Goal: Information Seeking & Learning: Learn about a topic

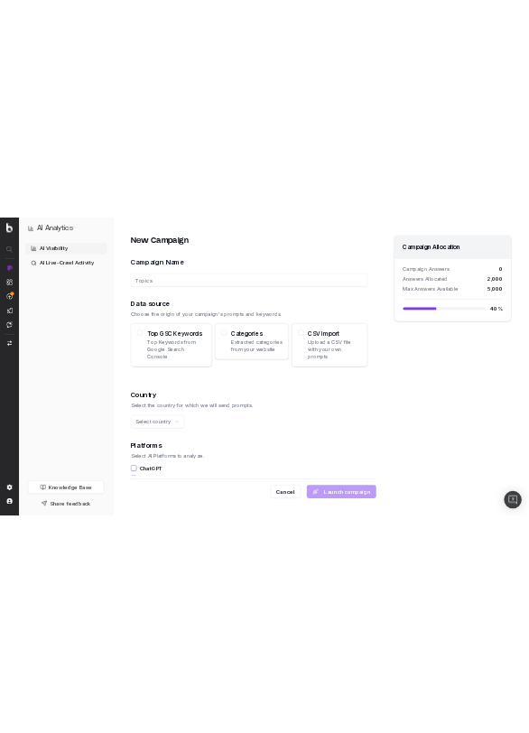
scroll to position [60, 0]
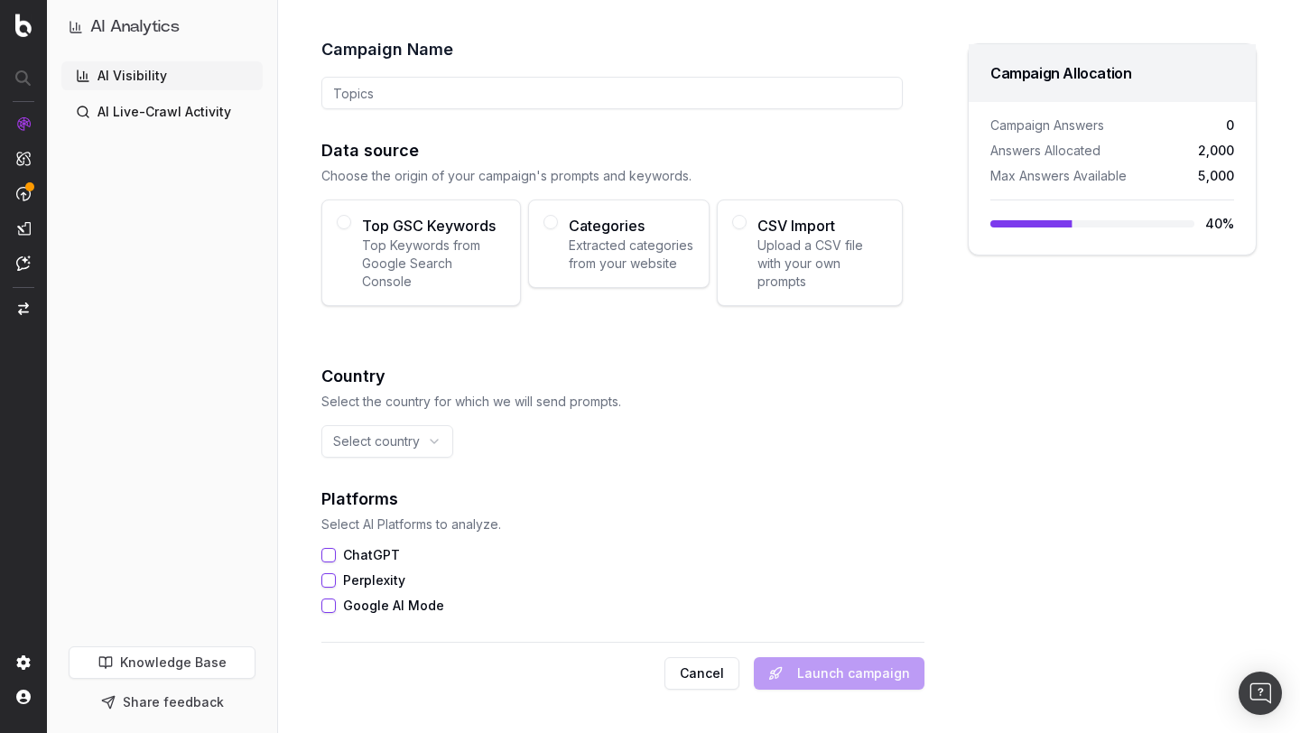
click at [117, 78] on link "AI Visibility" at bounding box center [161, 75] width 201 height 29
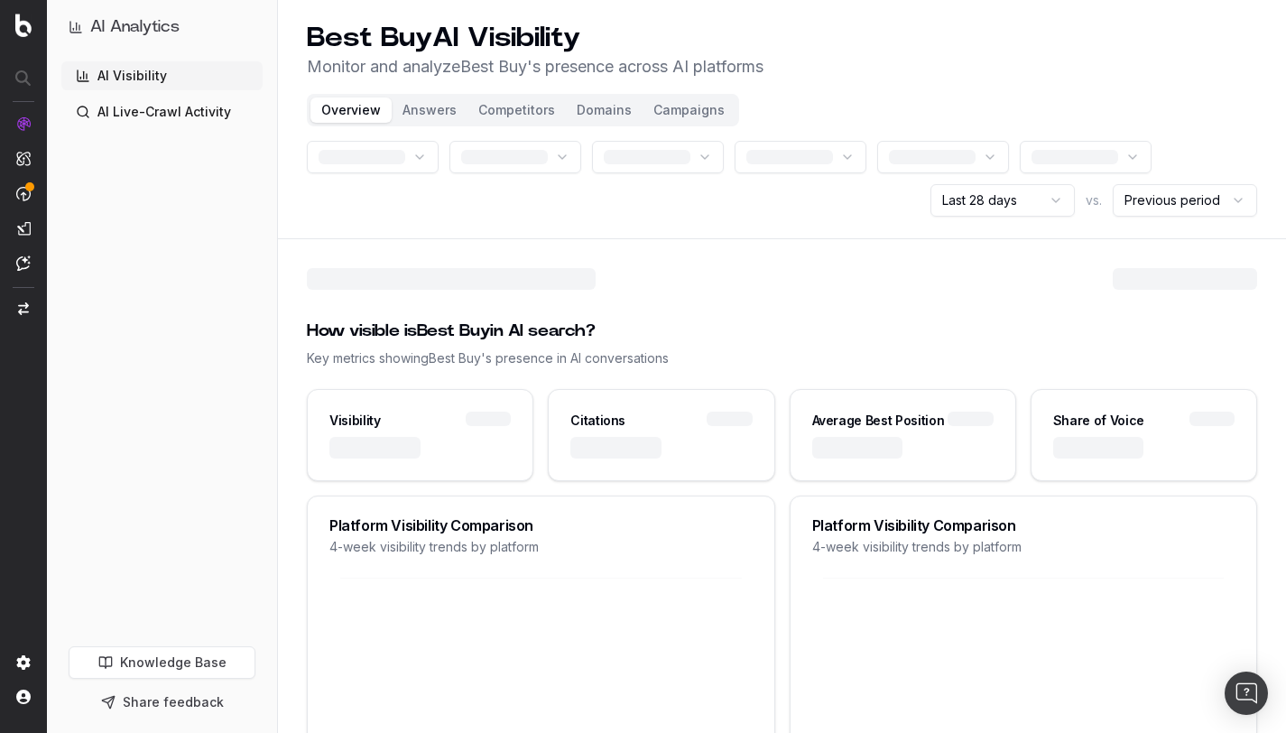
click at [581, 103] on button "Domains" at bounding box center [604, 110] width 77 height 25
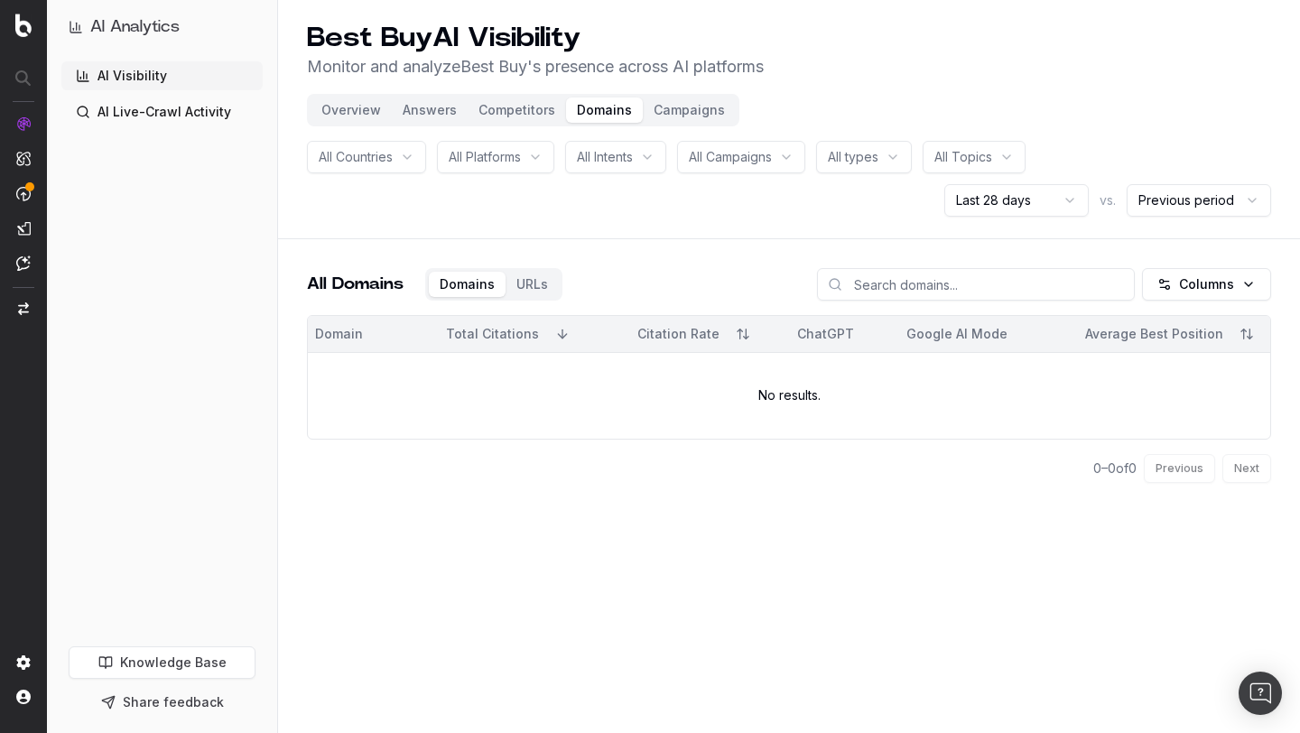
click at [939, 286] on input at bounding box center [976, 284] width 318 height 33
click at [978, 195] on html "AI Analytics AI Visibility AI Live-Crawl Activity Knowledge Base Share feedback…" at bounding box center [650, 366] width 1300 height 733
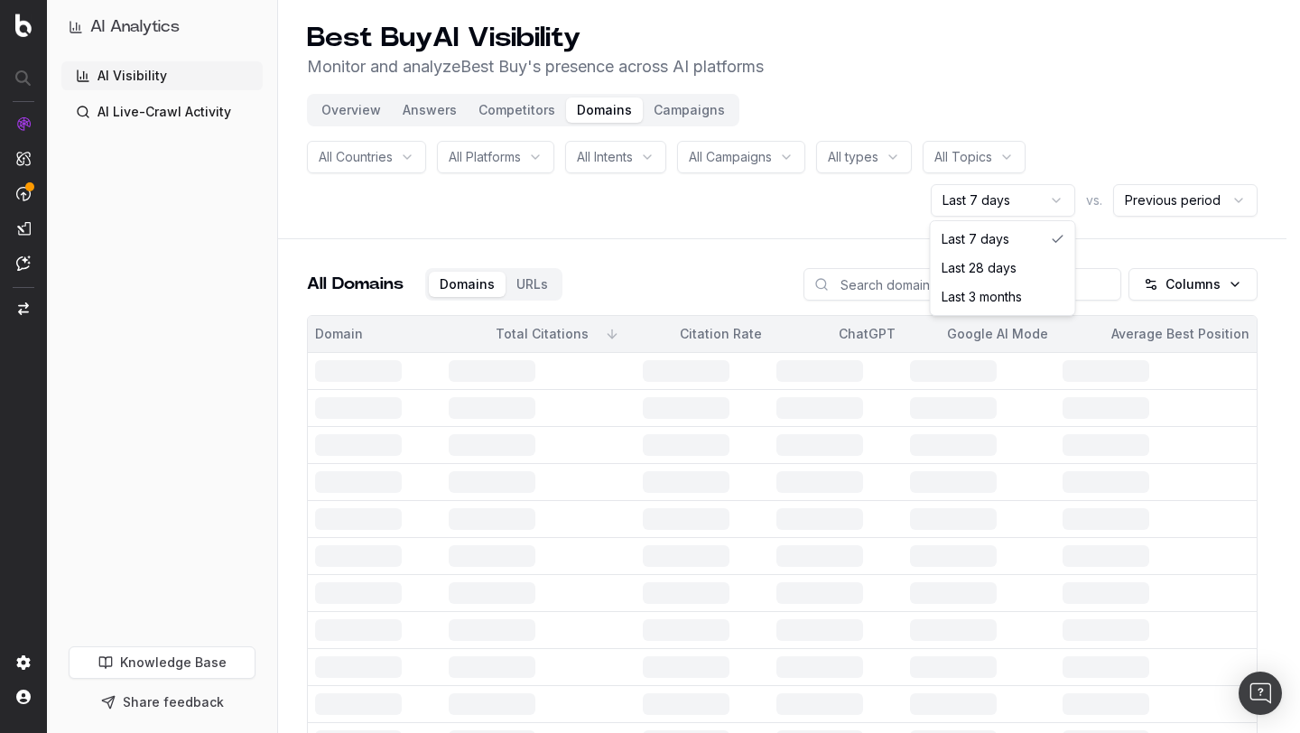
click at [1017, 202] on html "AI Analytics AI Visibility AI Live-Crawl Activity Knowledge Base Share feedback…" at bounding box center [650, 366] width 1300 height 733
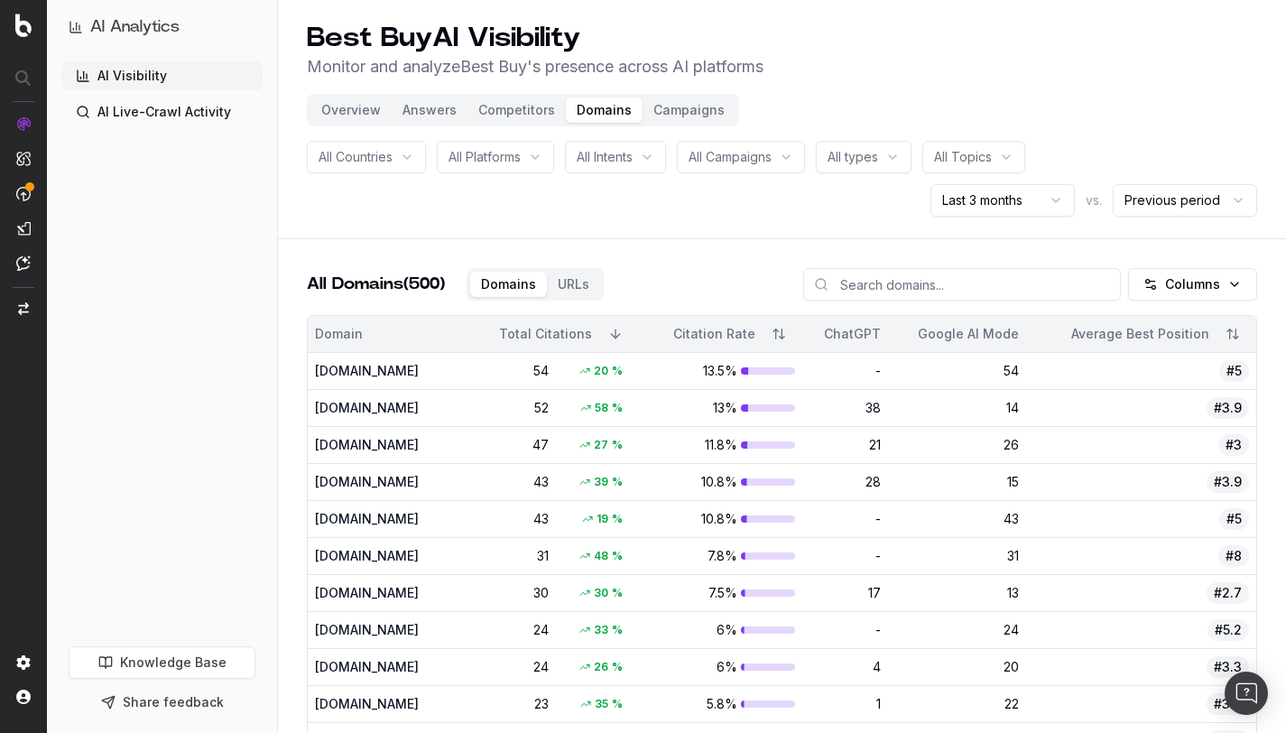
click at [998, 286] on input at bounding box center [962, 284] width 318 height 33
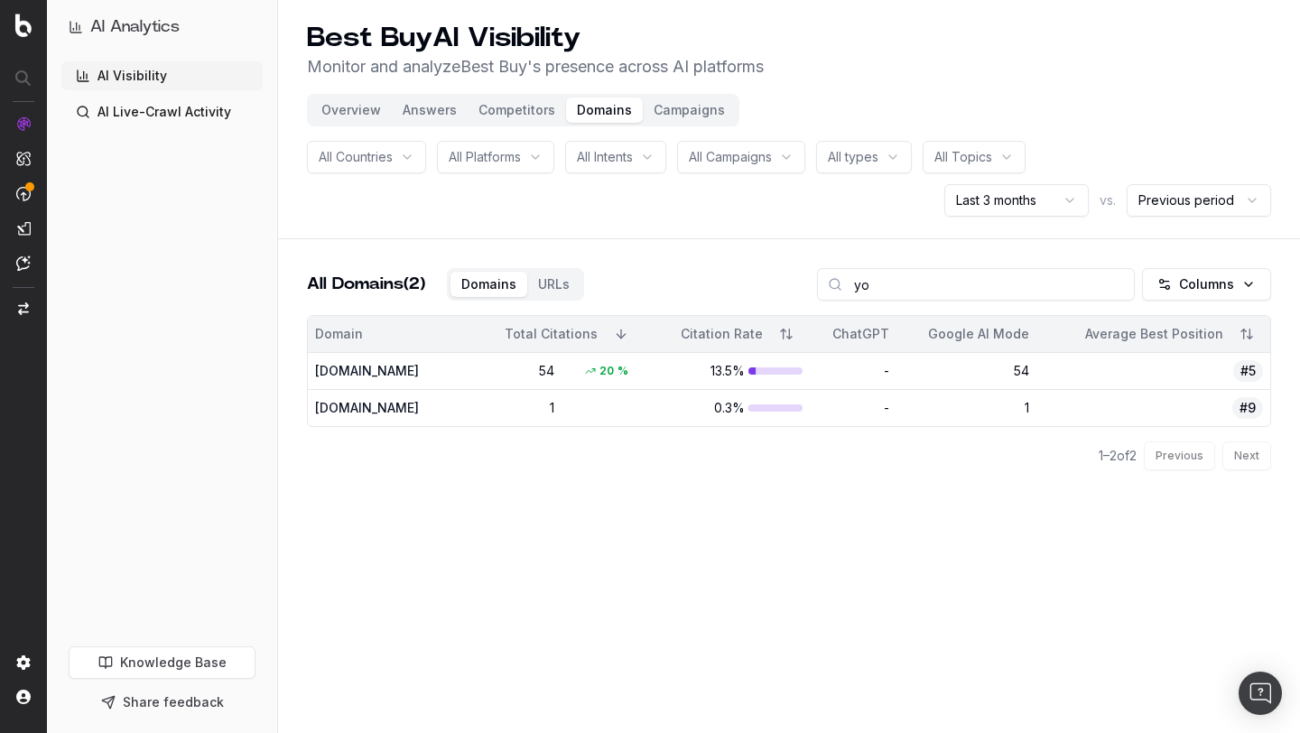
type input "y"
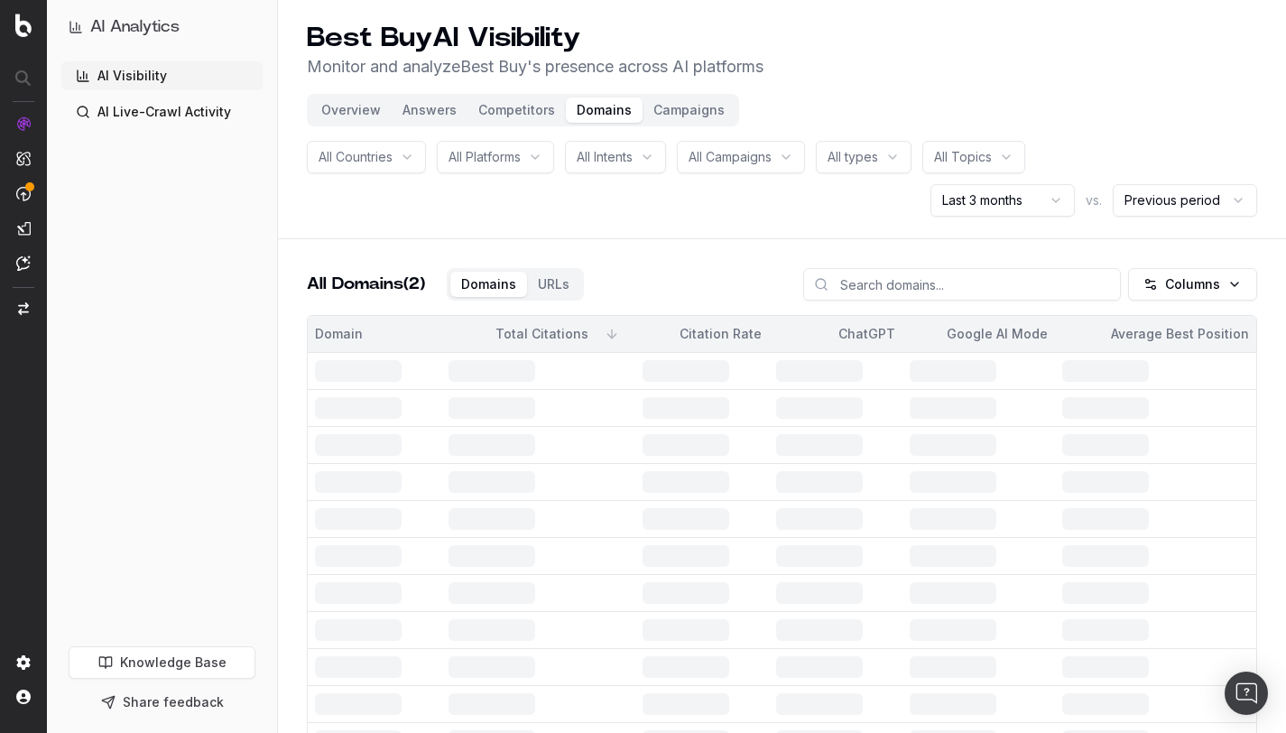
click at [753, 284] on div "All Domains (2) Domains URLs Columns" at bounding box center [782, 291] width 951 height 47
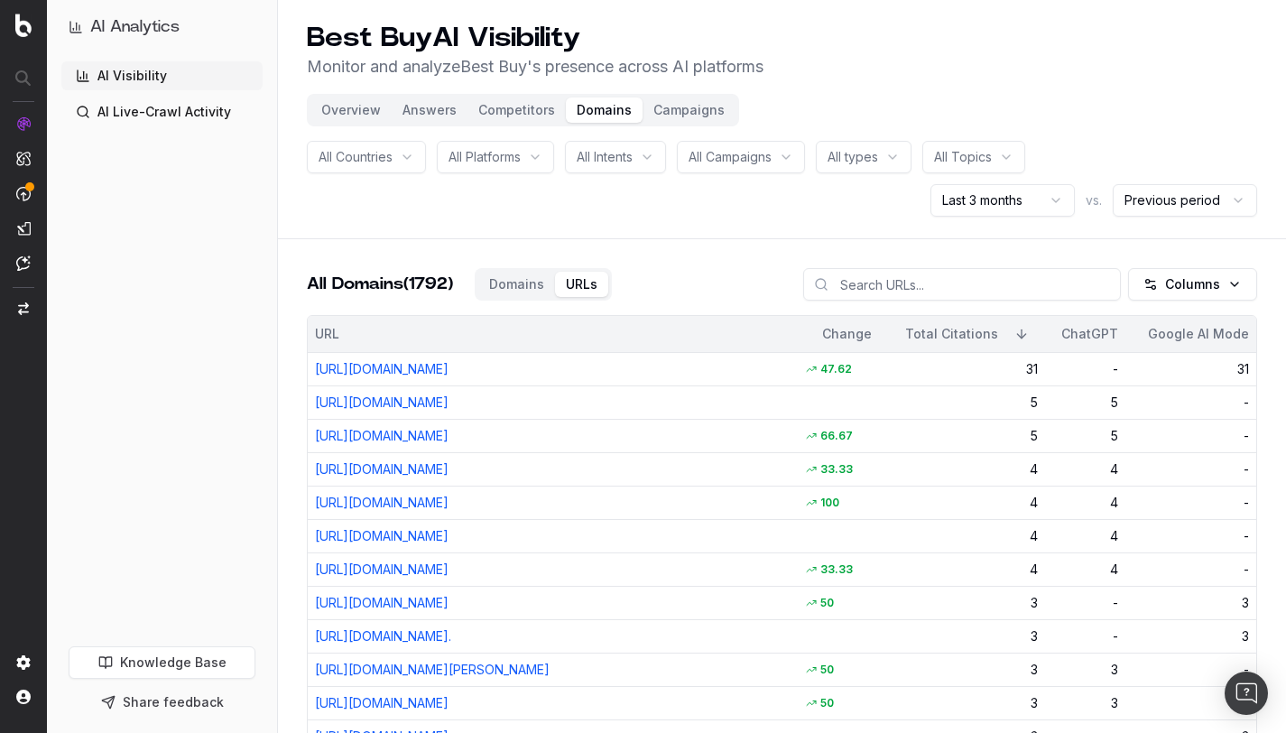
click at [936, 294] on input at bounding box center [962, 284] width 318 height 33
type input "tech"
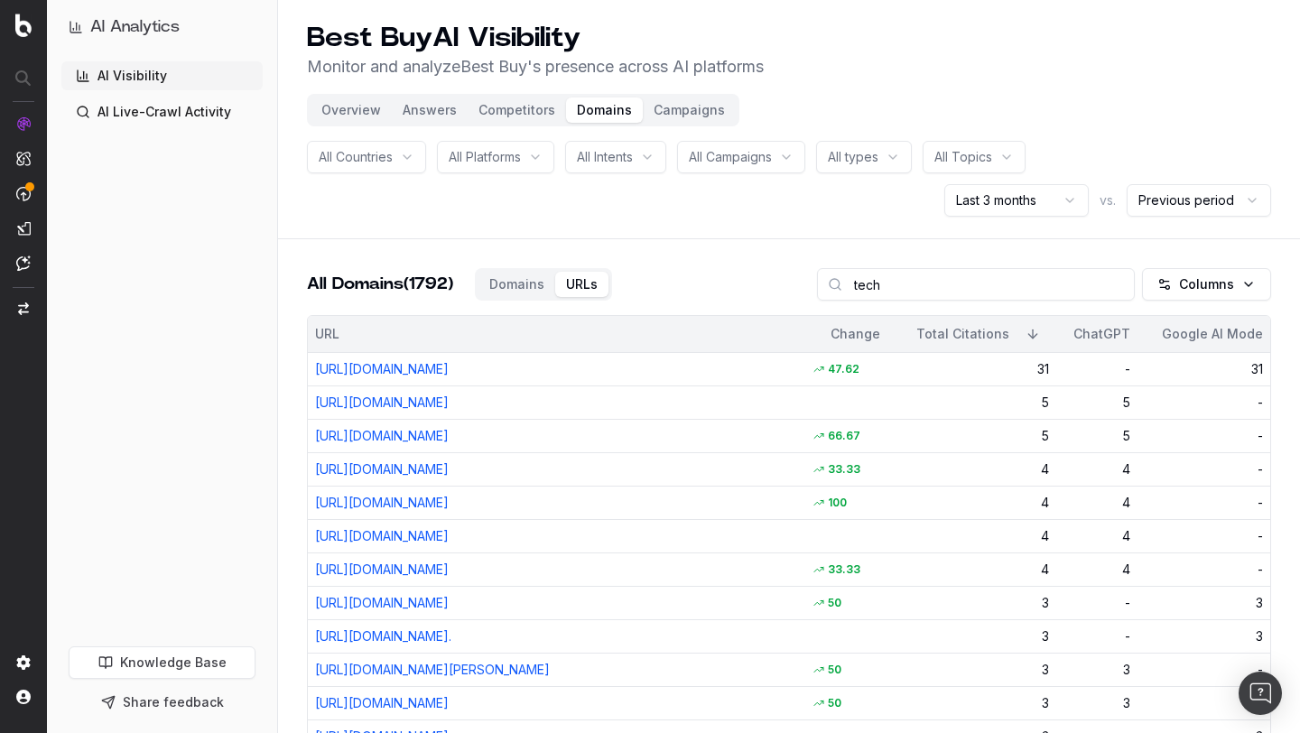
click at [1162, 51] on div "Best Buy AI Visibility Monitor and analyze Best Buy 's presence across AI platf…" at bounding box center [789, 51] width 964 height 58
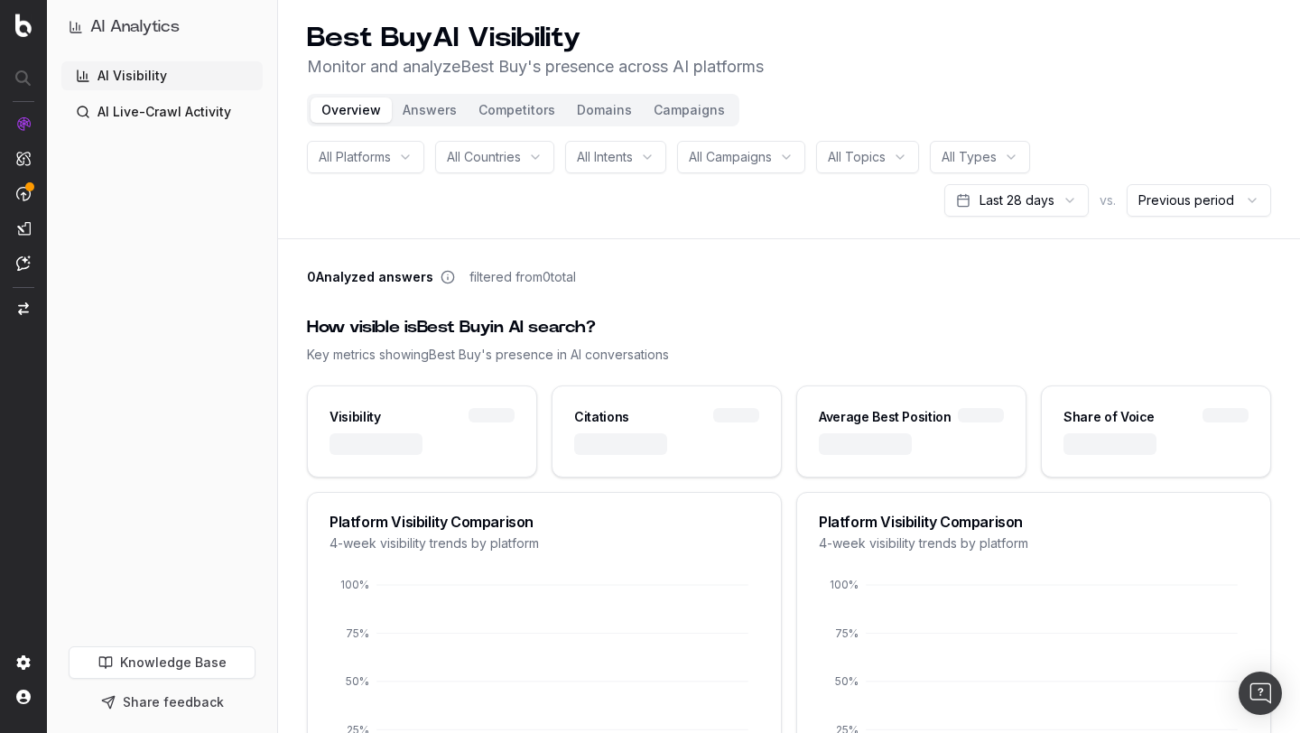
click at [599, 108] on button "Domains" at bounding box center [604, 110] width 77 height 25
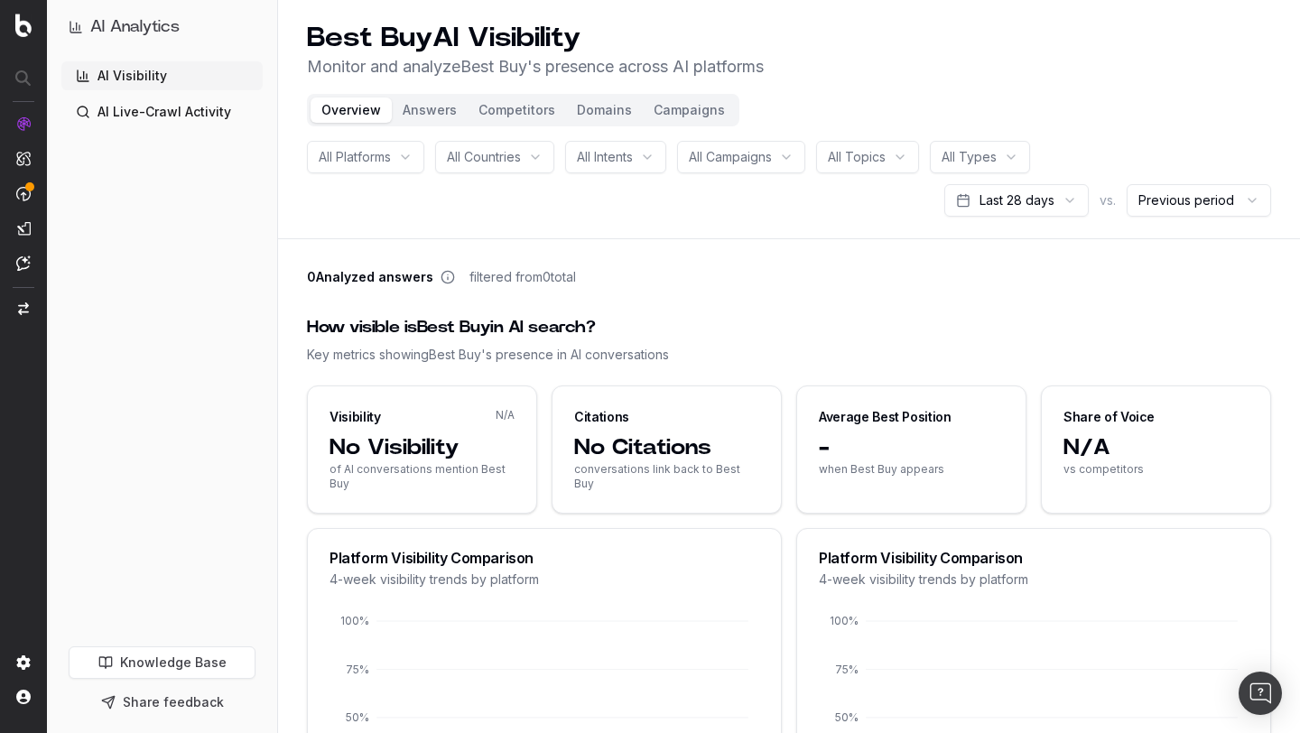
click at [603, 114] on button "Domains" at bounding box center [604, 110] width 77 height 25
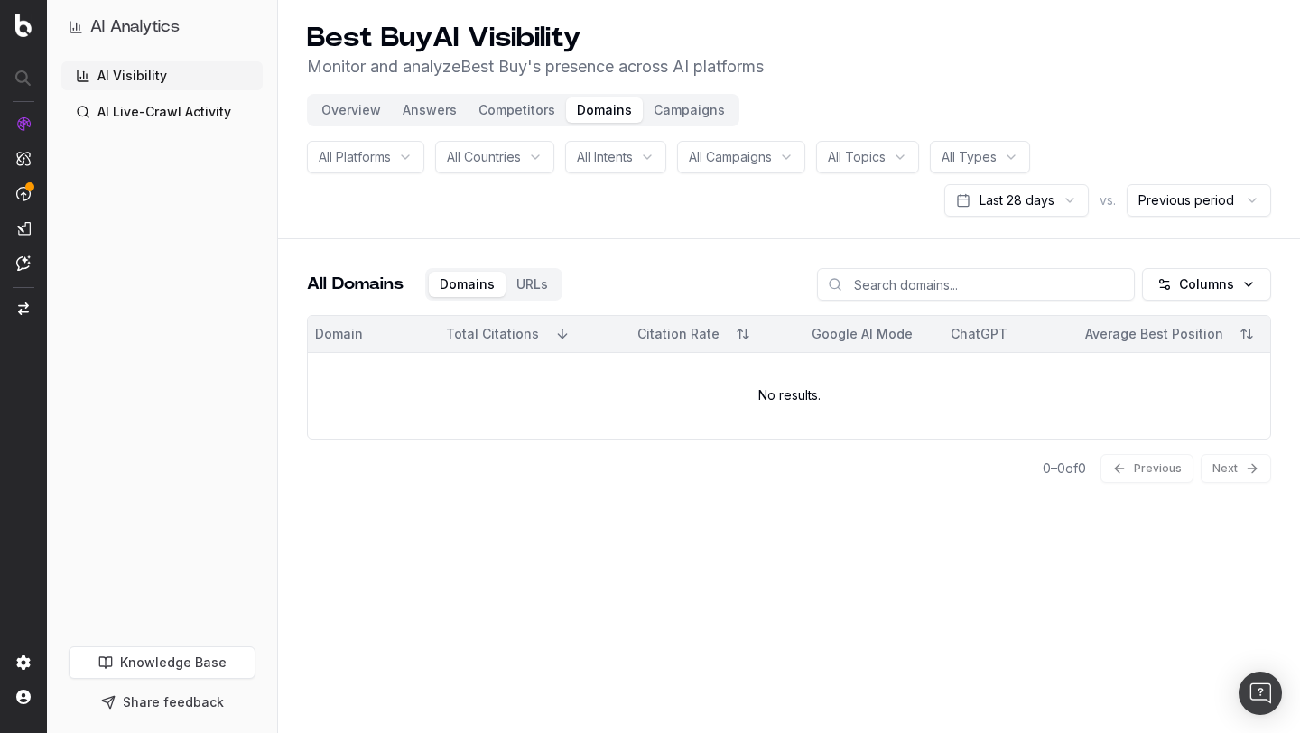
click at [1044, 202] on html "AI Analytics AI Visibility AI Live-Crawl Activity Knowledge Base Share feedback…" at bounding box center [650, 366] width 1300 height 733
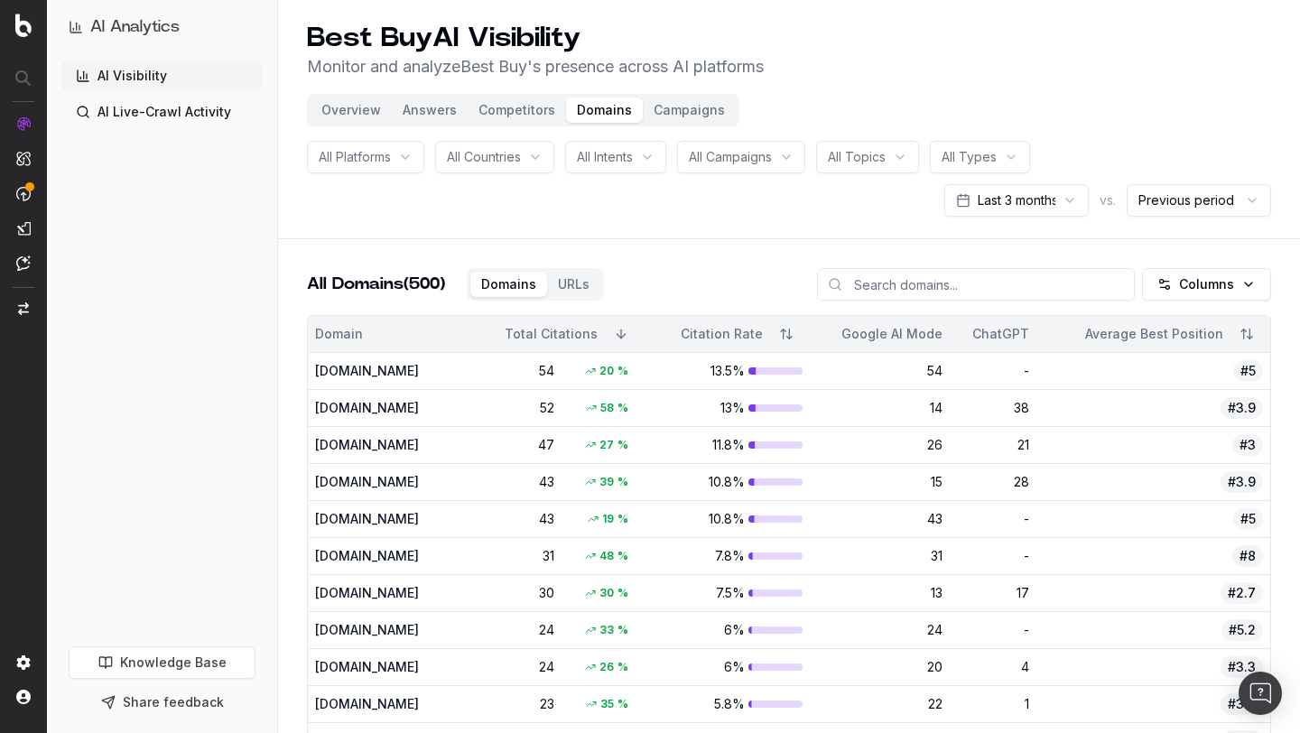
click at [945, 289] on input at bounding box center [976, 284] width 318 height 33
type input "yout"
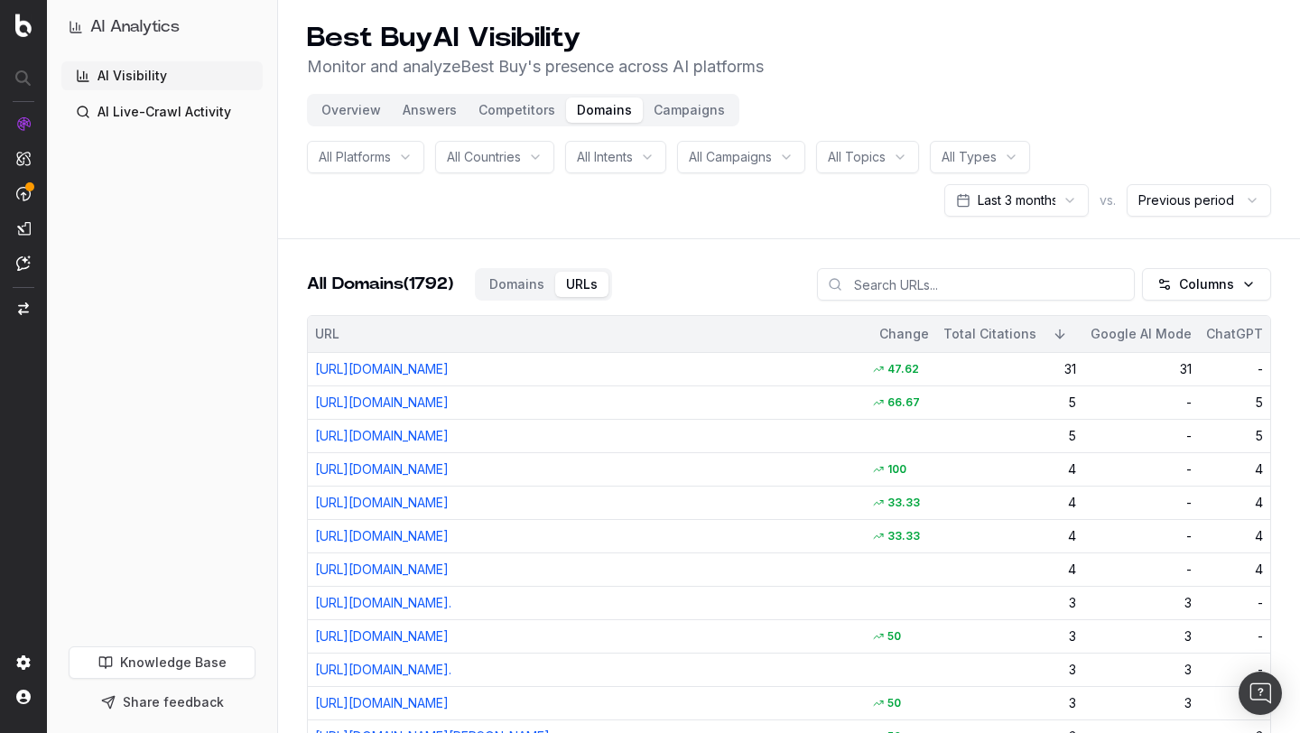
click at [895, 285] on input at bounding box center [976, 284] width 318 height 33
type input "t"
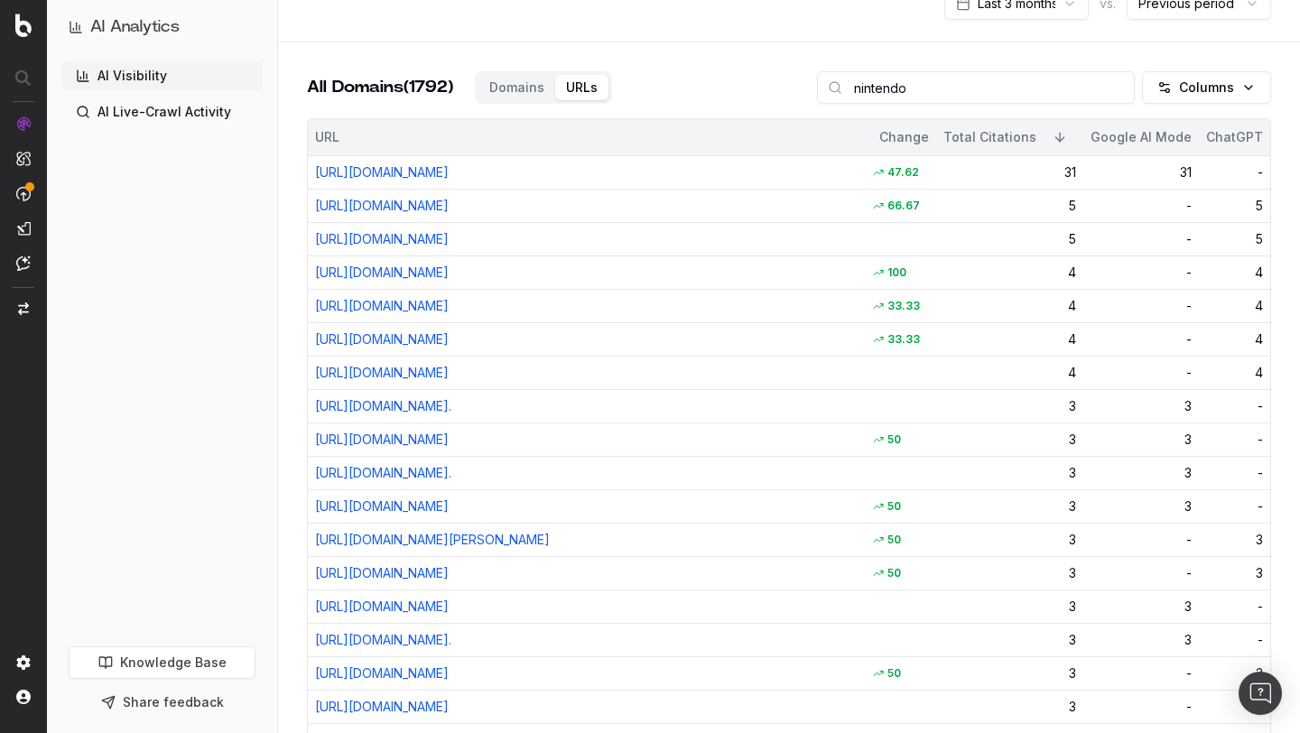
scroll to position [200, 0]
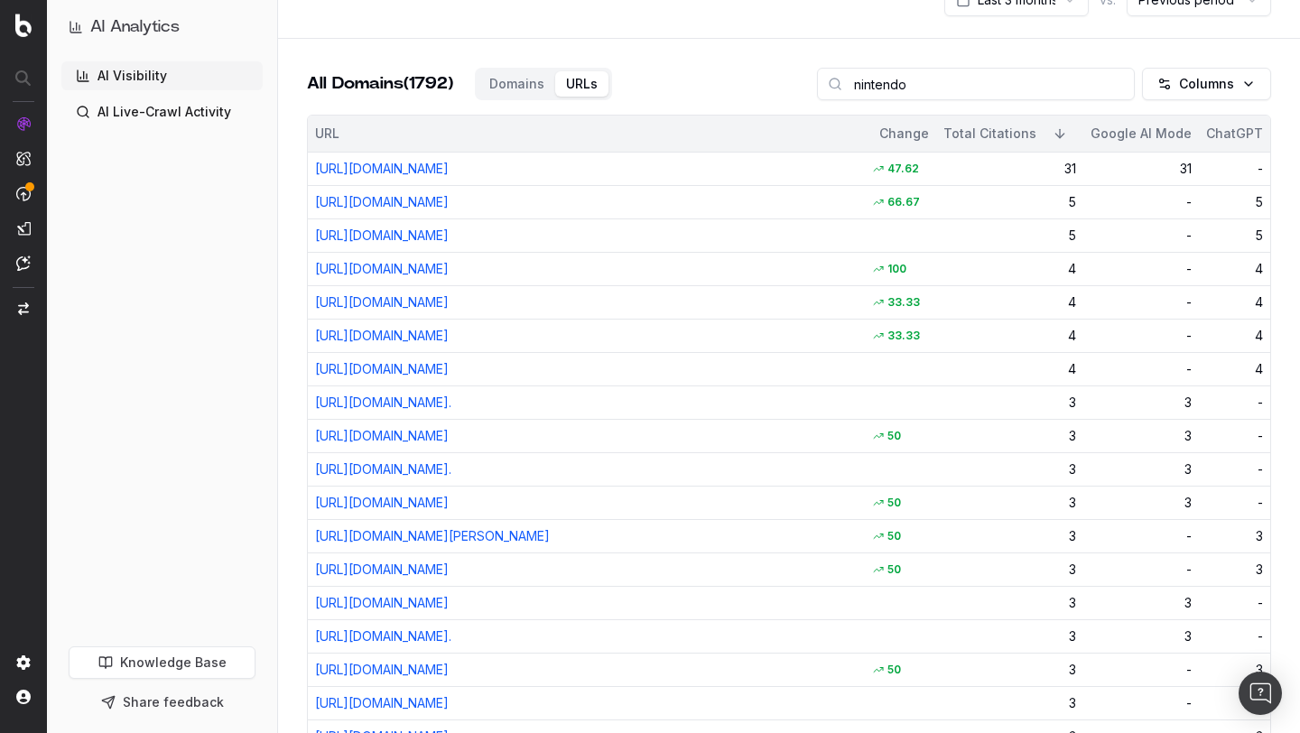
type input "nintendo"
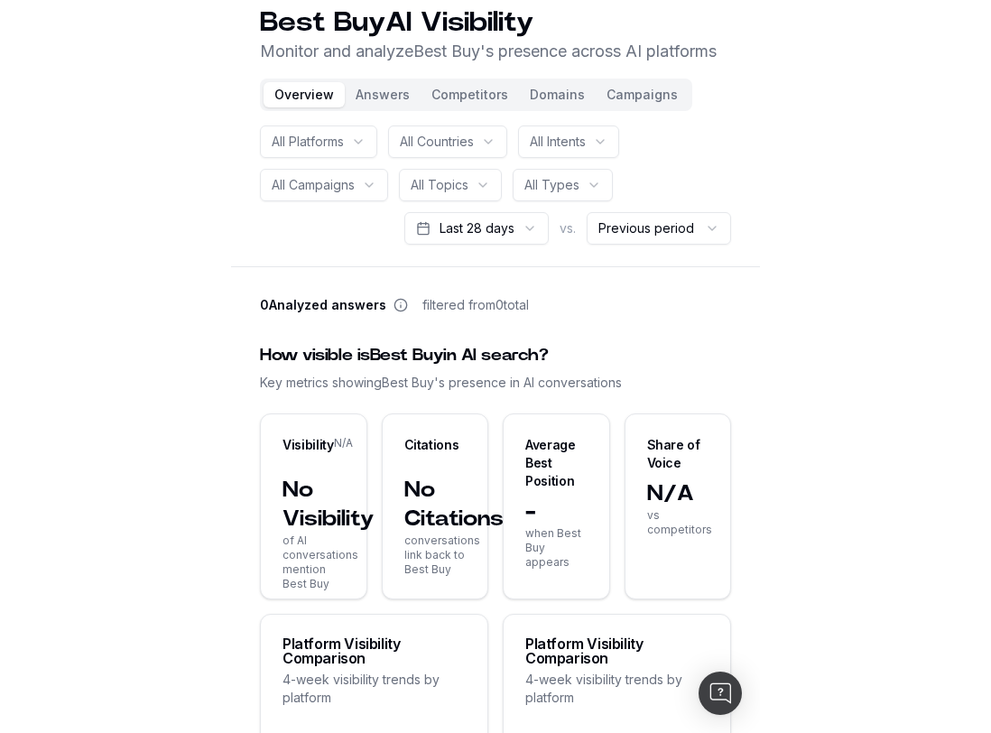
scroll to position [17, 0]
